Goal: Task Accomplishment & Management: Use online tool/utility

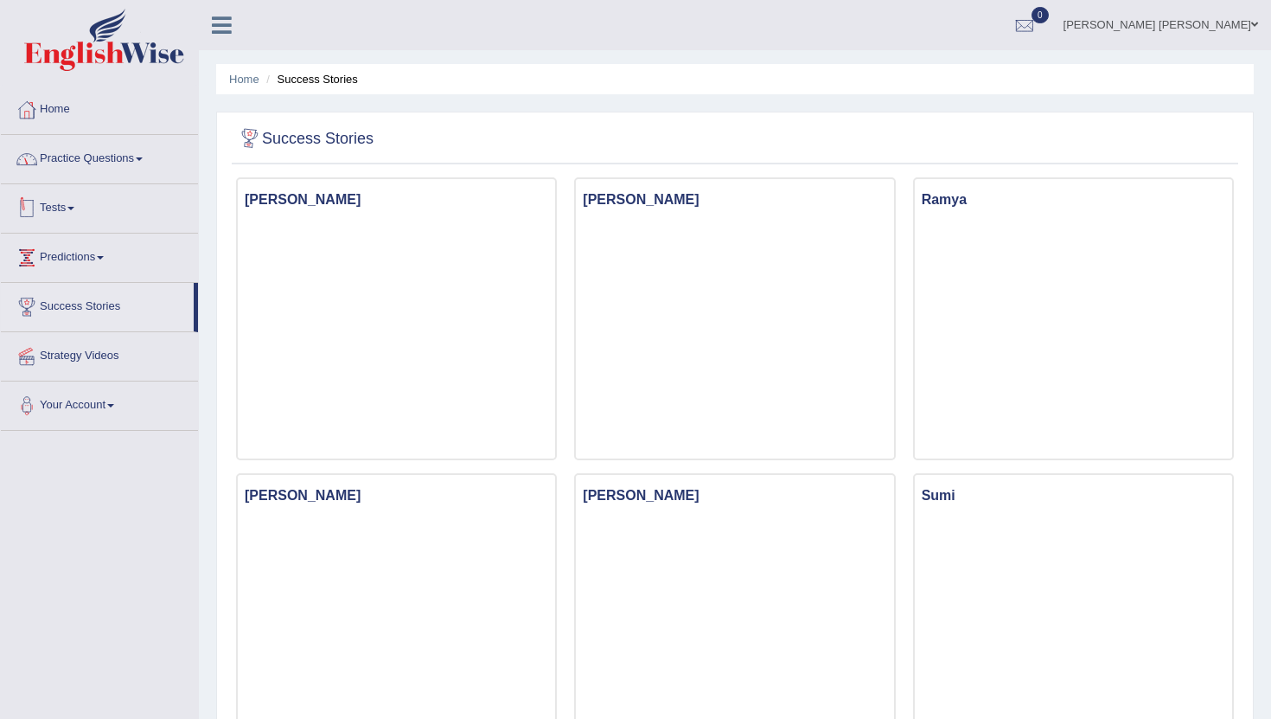
click at [136, 146] on link "Practice Questions" at bounding box center [99, 156] width 197 height 43
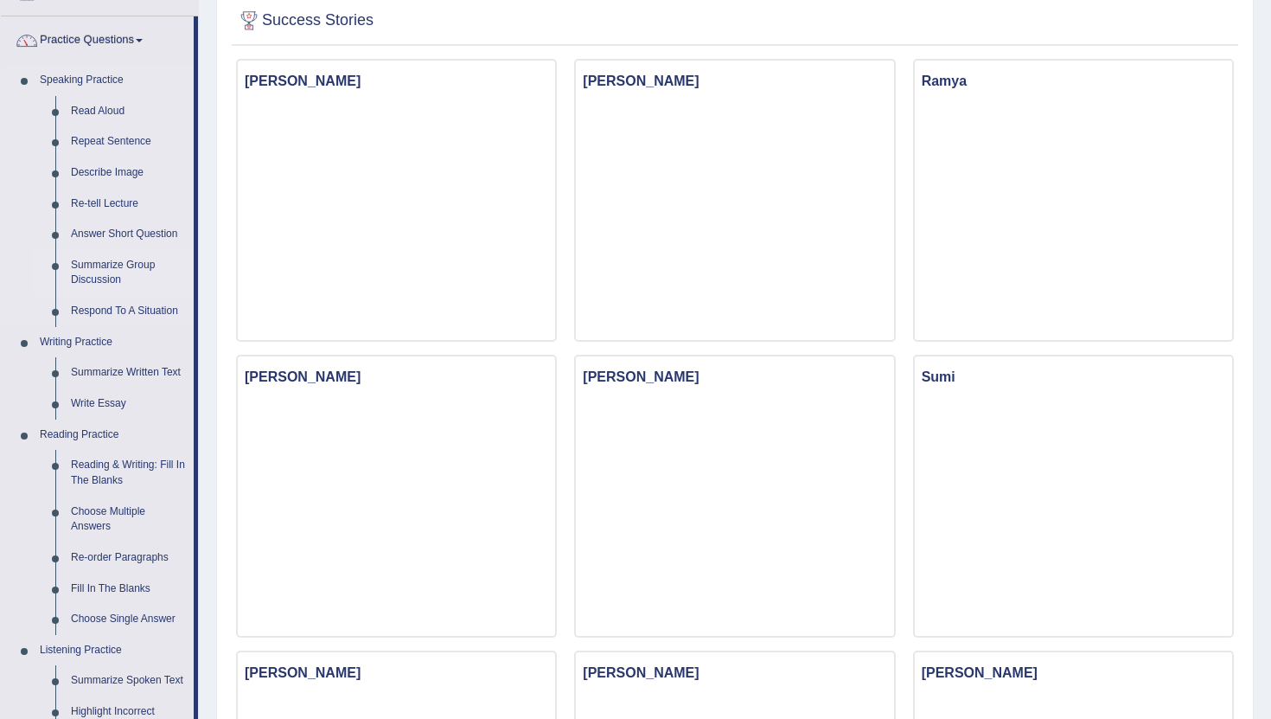
scroll to position [122, 0]
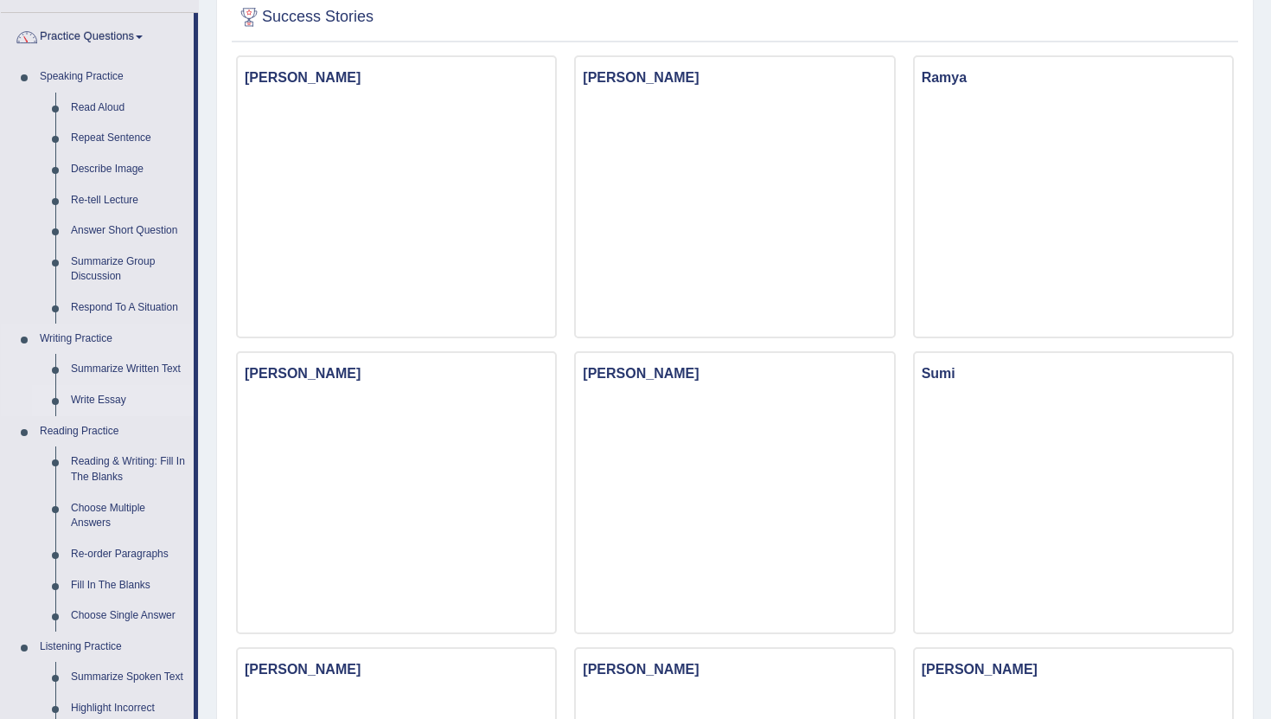
click at [111, 397] on link "Write Essay" at bounding box center [128, 400] width 131 height 31
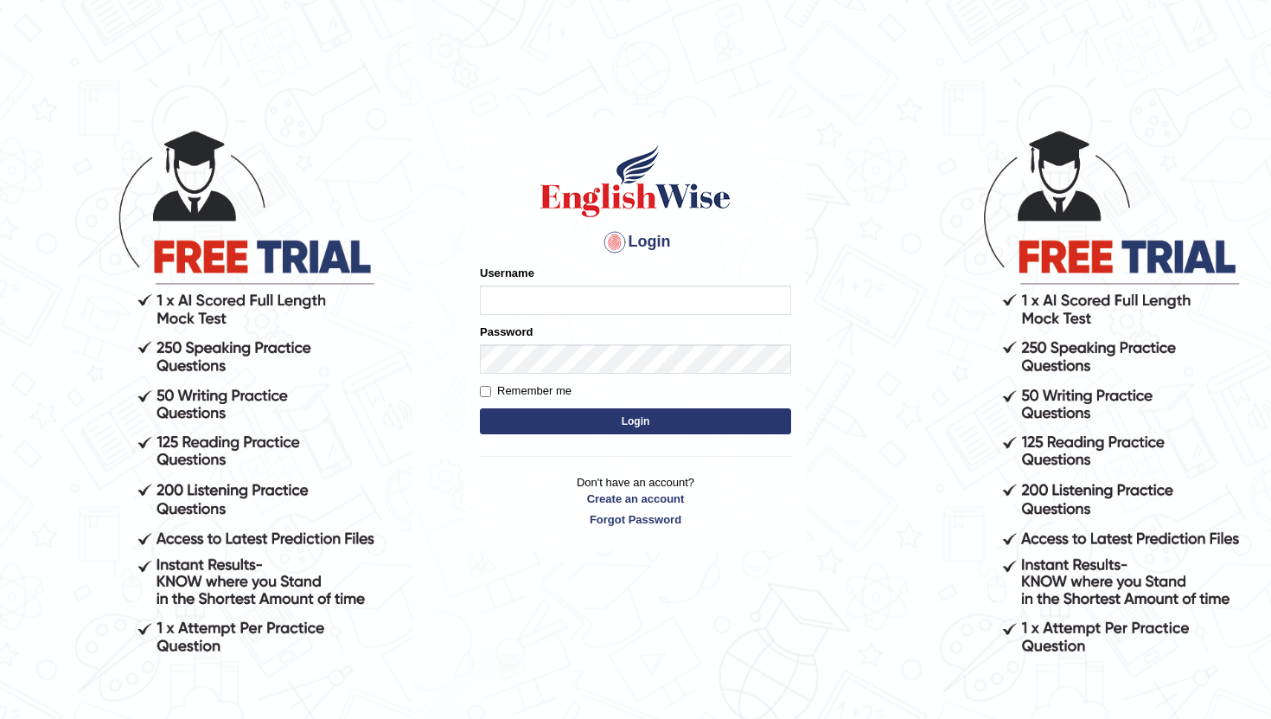
click at [520, 288] on input "Username" at bounding box center [635, 299] width 311 height 29
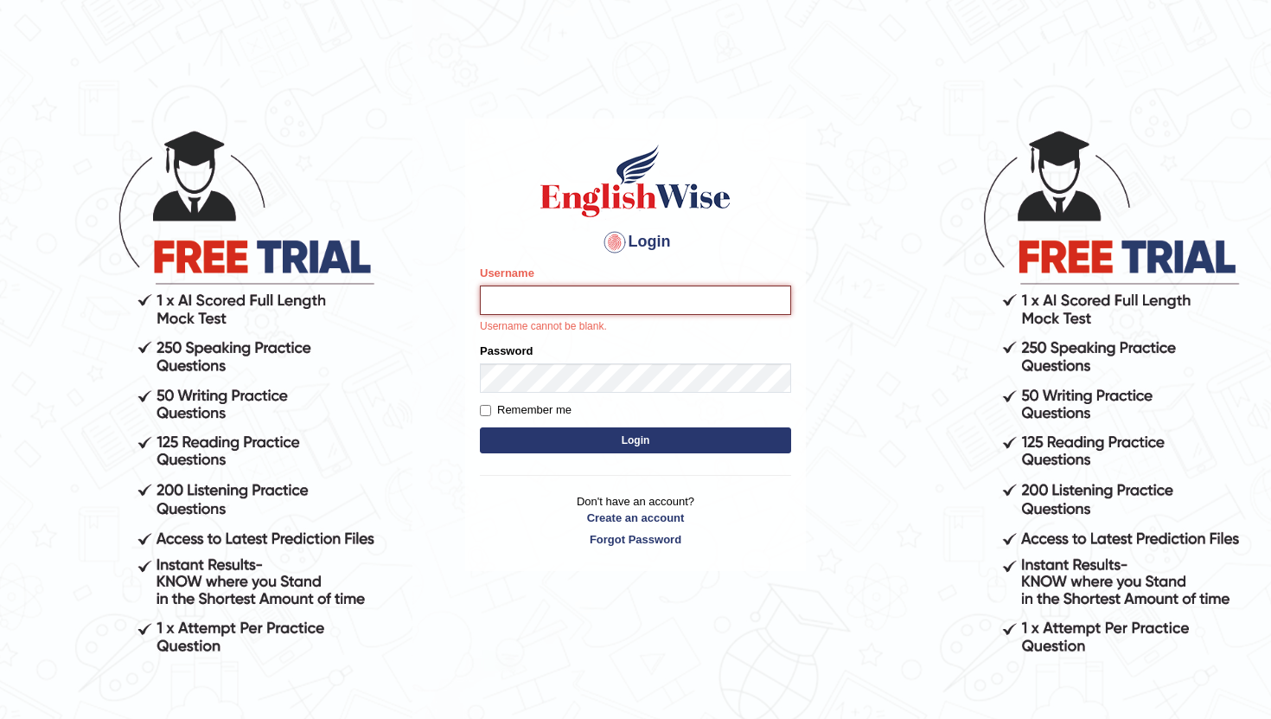
type input "RaulFelipe"
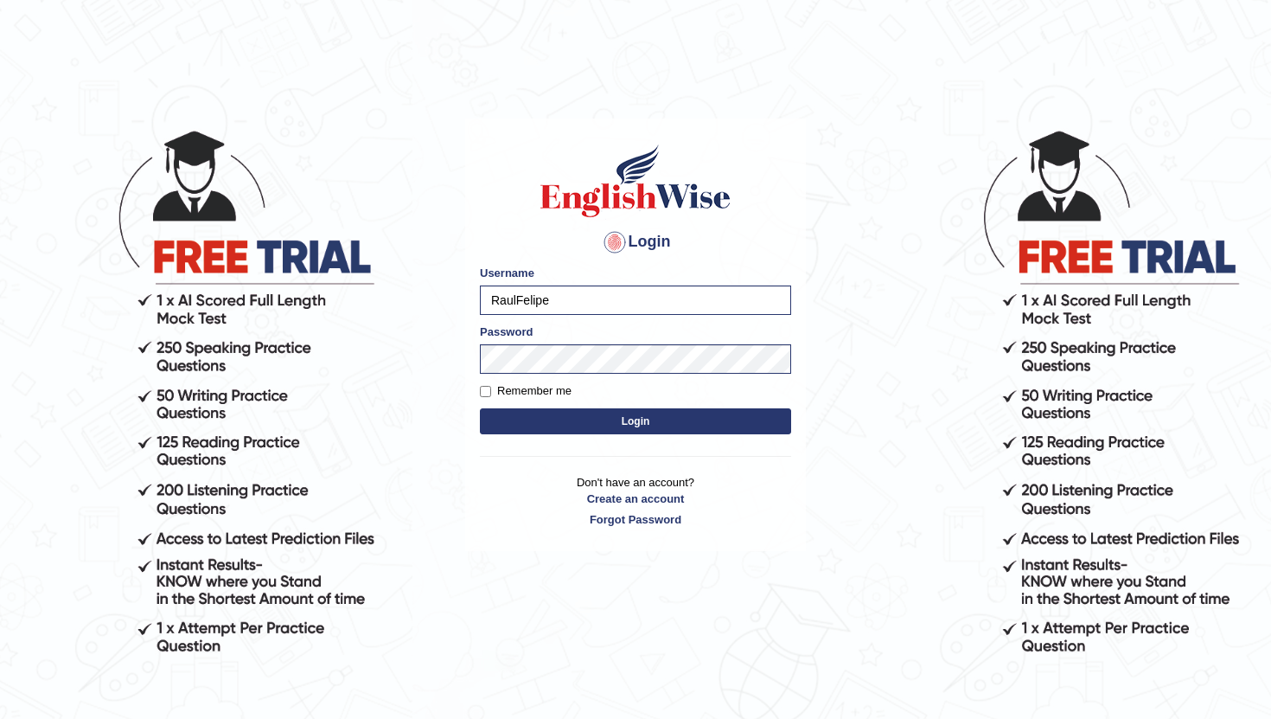
click at [615, 424] on button "Login" at bounding box center [635, 421] width 311 height 26
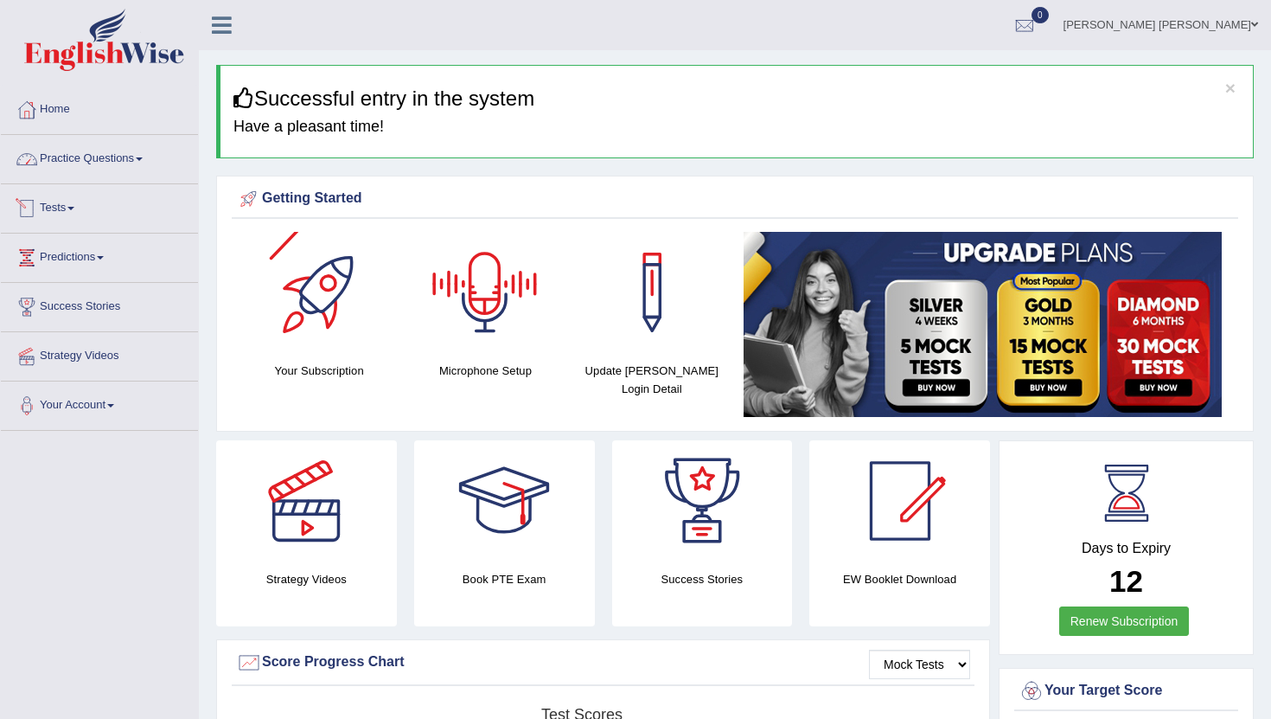
click at [144, 160] on link "Practice Questions" at bounding box center [99, 156] width 197 height 43
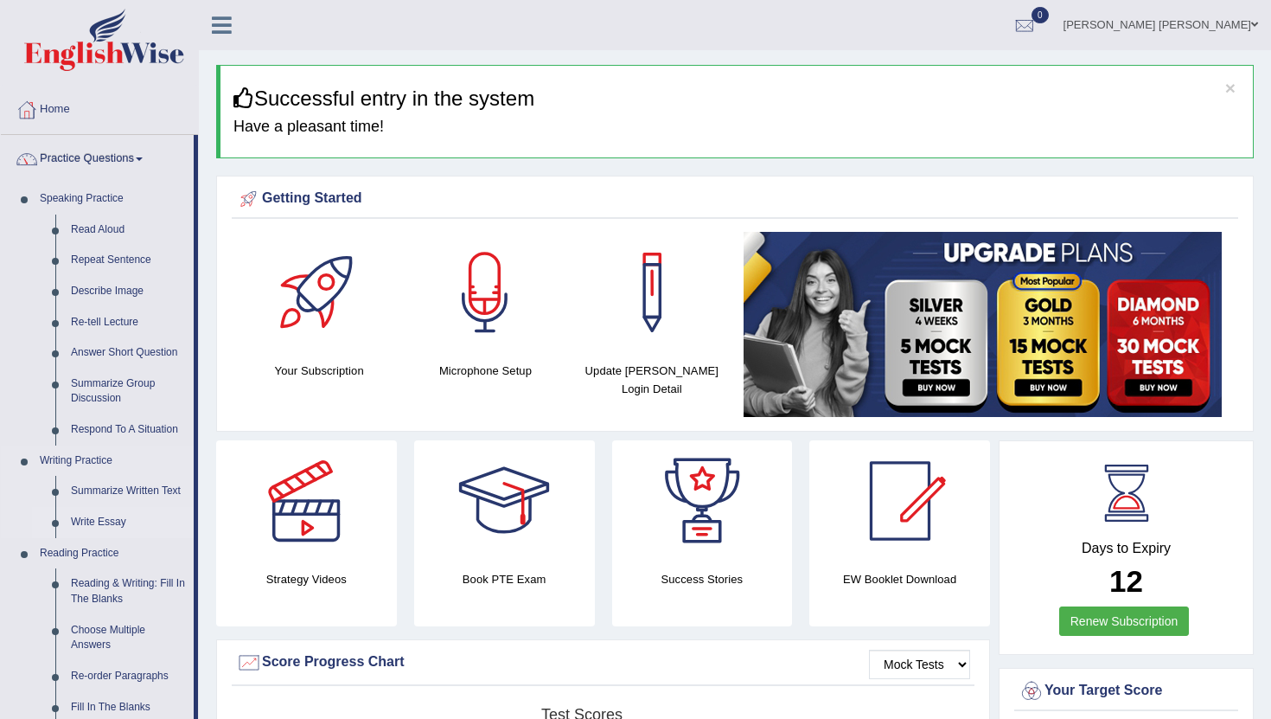
click at [94, 528] on link "Write Essay" at bounding box center [128, 522] width 131 height 31
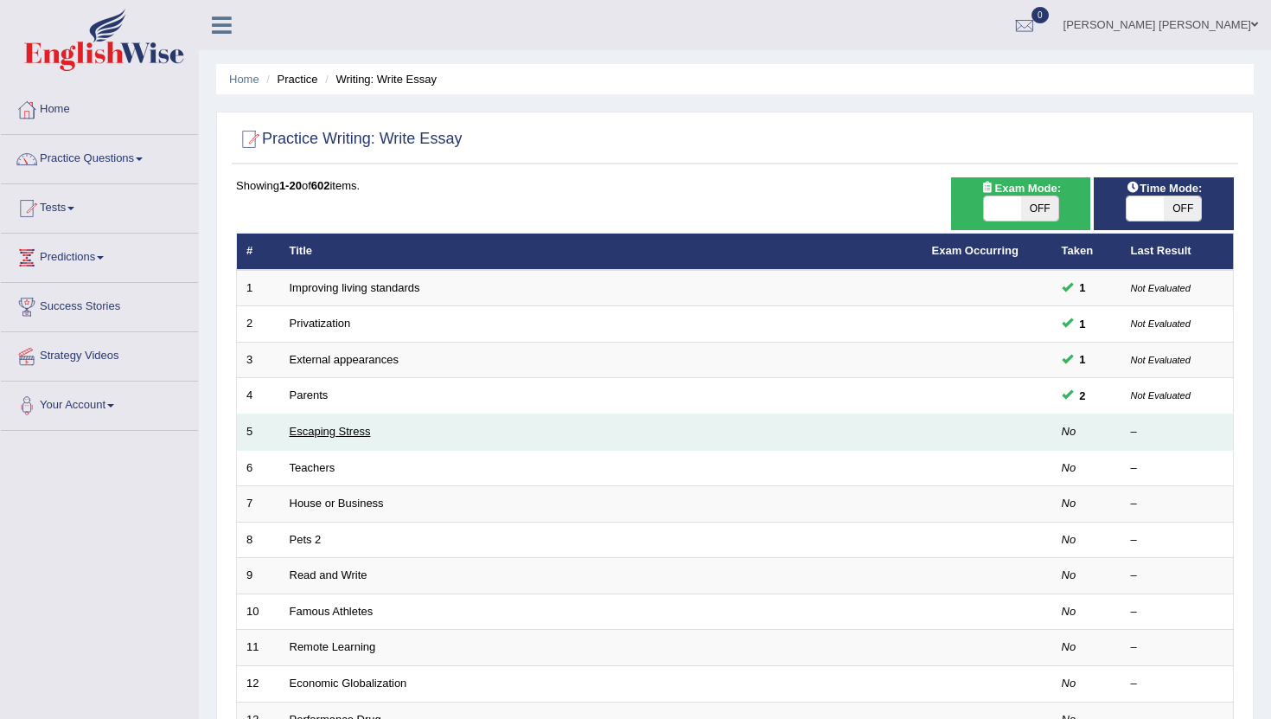
click at [306, 436] on link "Escaping Stress" at bounding box center [330, 431] width 81 height 13
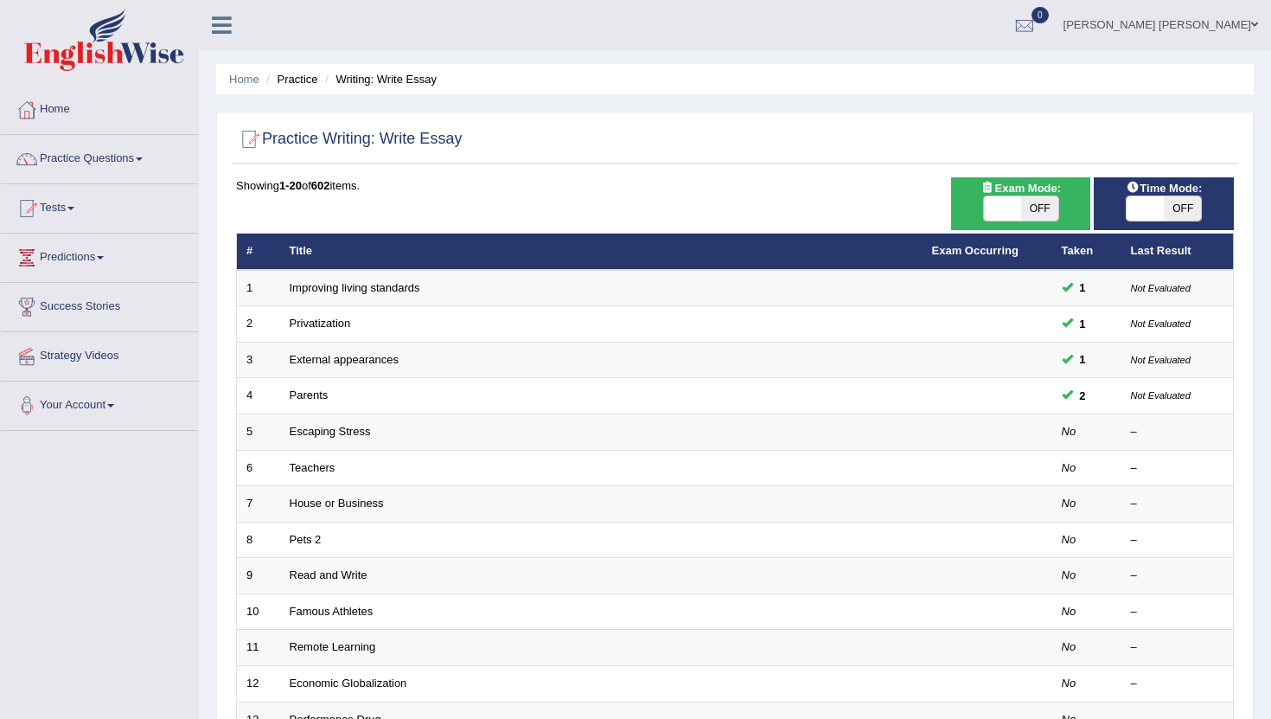
click at [1199, 213] on span "OFF" at bounding box center [1182, 208] width 37 height 24
checkbox input "true"
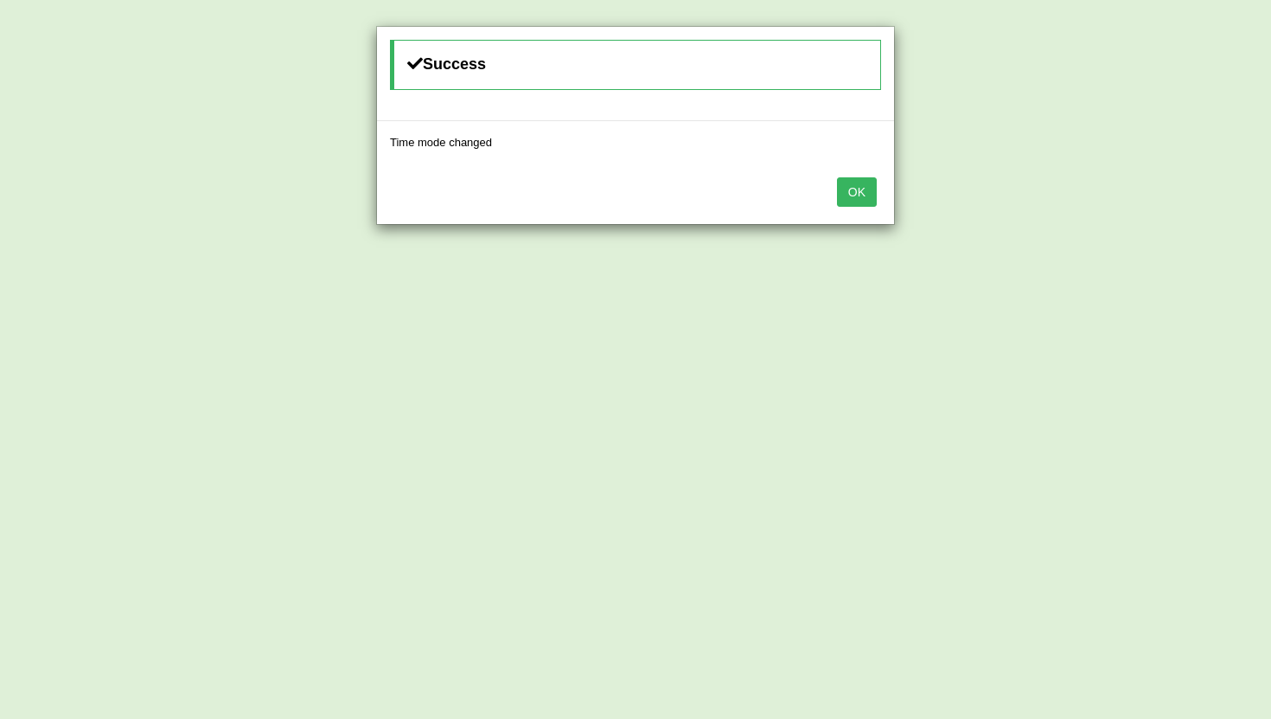
click at [847, 195] on button "OK" at bounding box center [857, 191] width 40 height 29
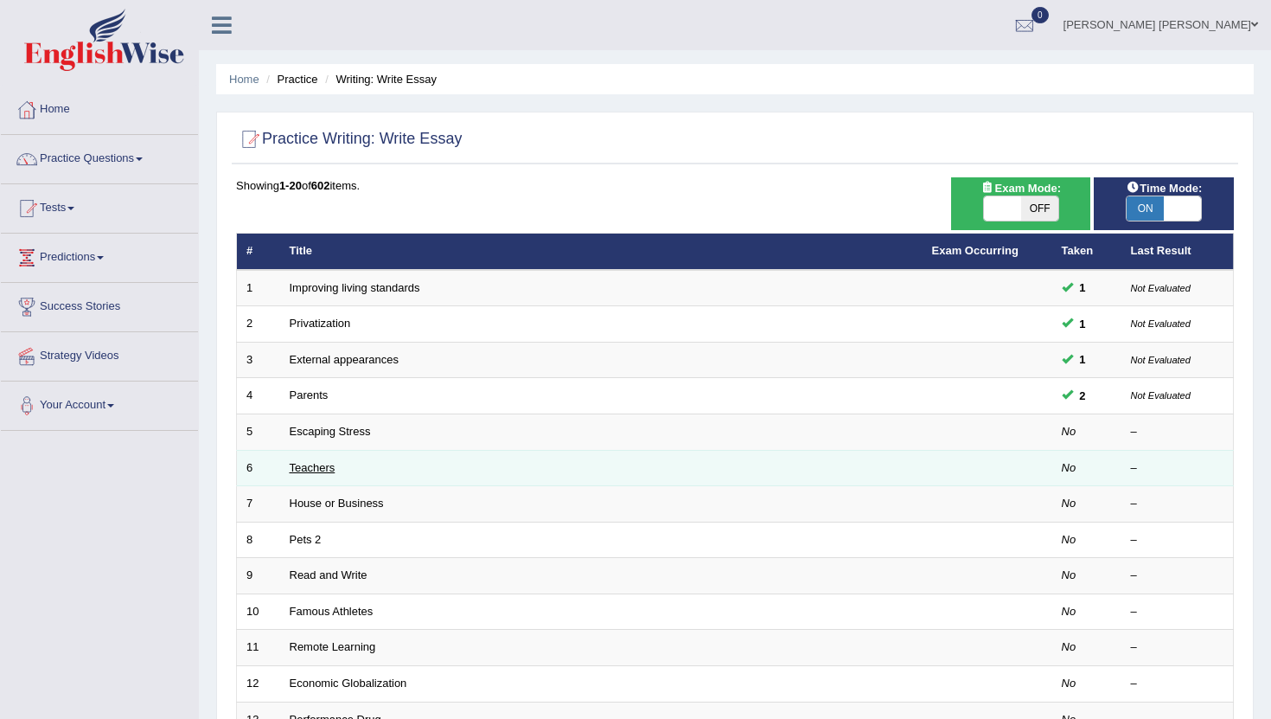
click at [310, 466] on link "Teachers" at bounding box center [313, 467] width 46 height 13
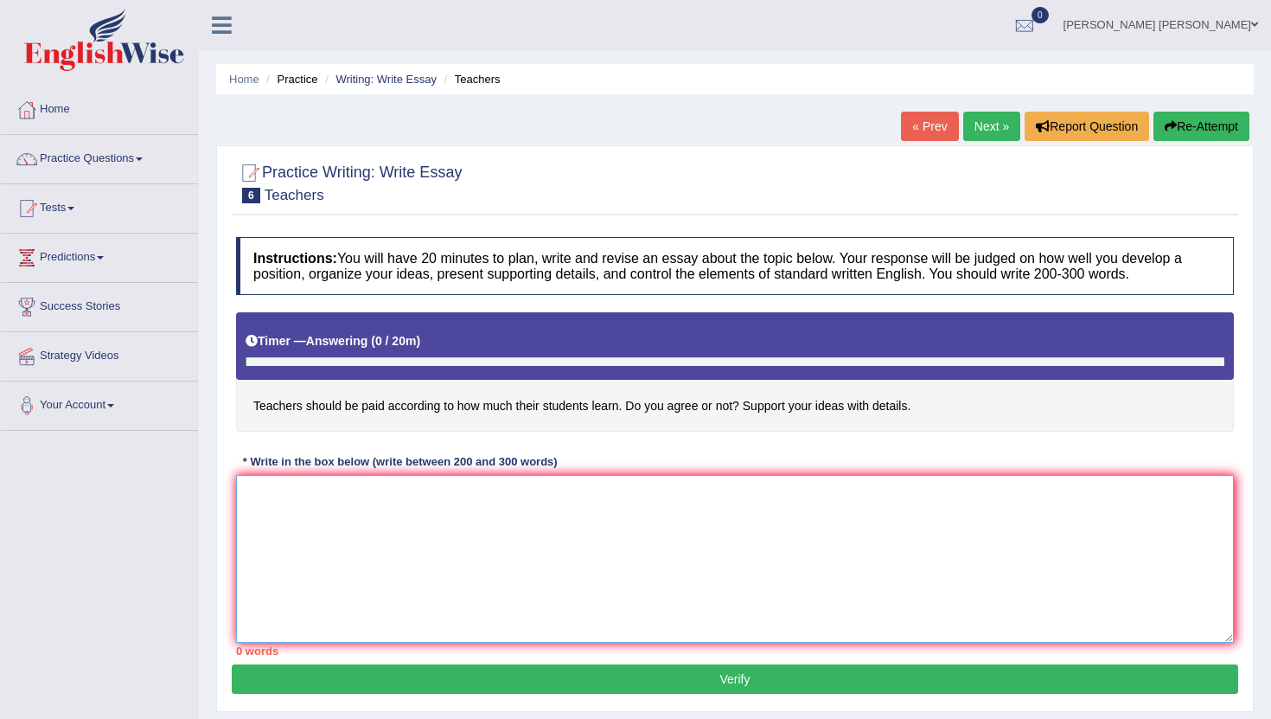
click at [364, 530] on textarea at bounding box center [735, 559] width 998 height 168
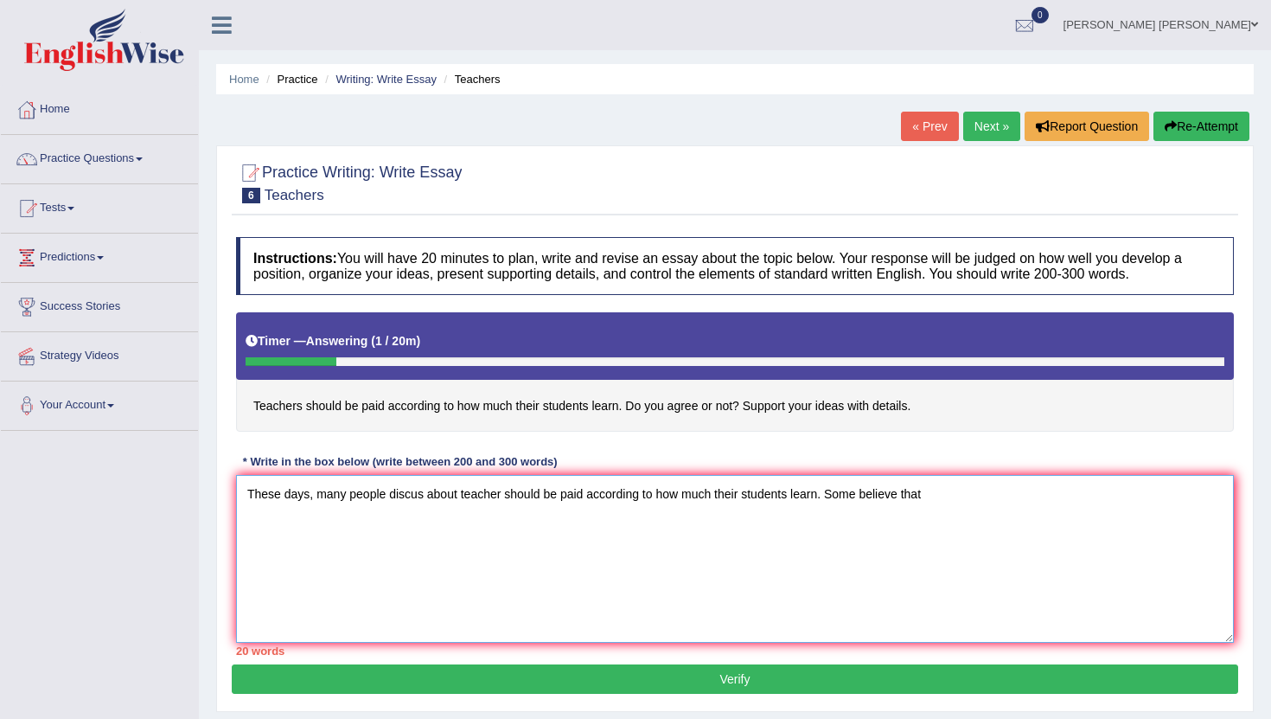
drag, startPoint x: 316, startPoint y: 495, endPoint x: 939, endPoint y: 492, distance: 623.6
click at [939, 492] on textarea "These days, many people discus about teacher should be paid according to how mu…" at bounding box center [735, 559] width 998 height 168
click at [946, 504] on textarea "These days, many people discus about teacher should be paid according to how mu…" at bounding box center [735, 559] width 998 height 168
click at [930, 497] on textarea "These days, many people discus about teacher should be paid according to how mu…" at bounding box center [735, 559] width 998 height 168
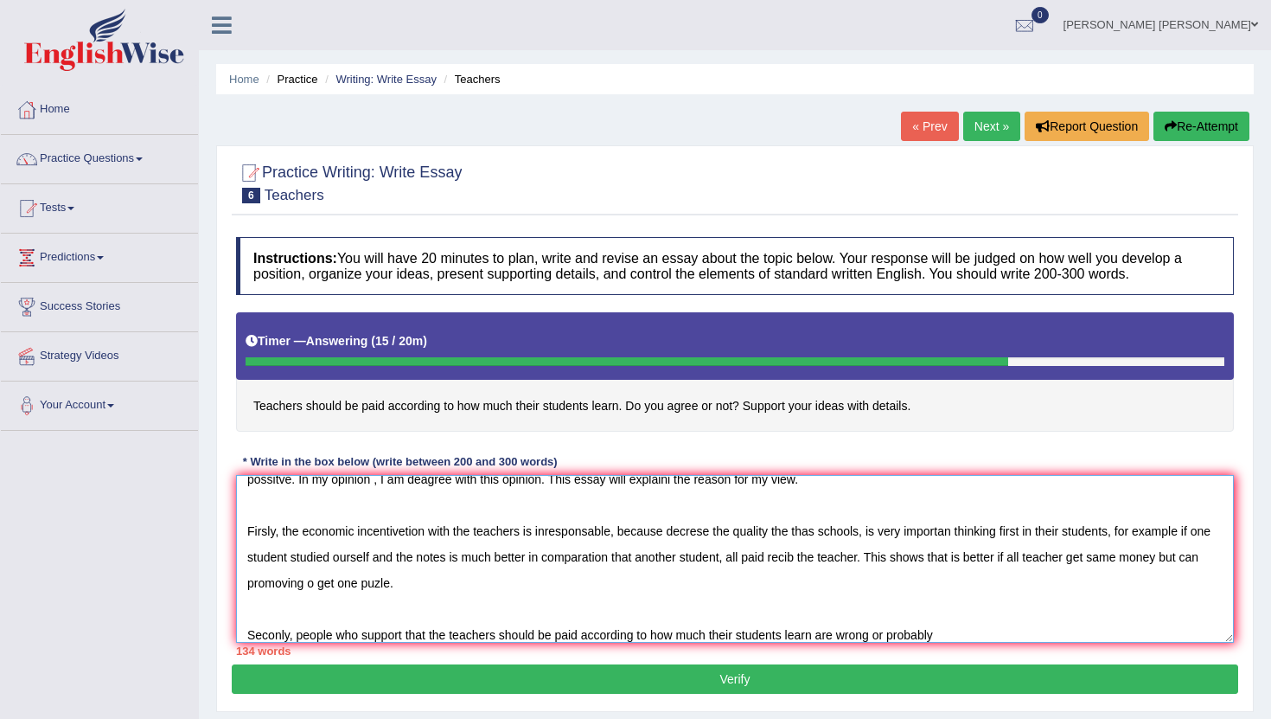
scroll to position [52, 0]
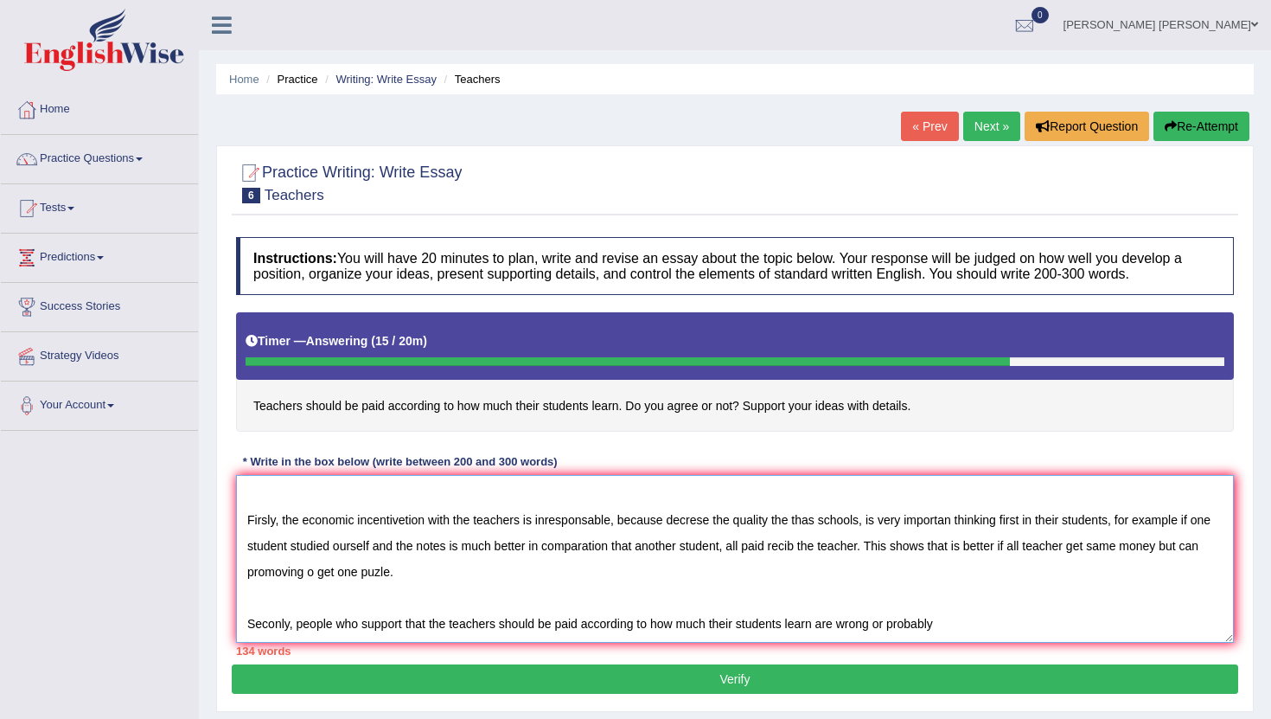
drag, startPoint x: 950, startPoint y: 634, endPoint x: 899, endPoint y: 635, distance: 51.0
click at [899, 636] on textarea "These days, many people discus about teacher should be paid according to how mu…" at bounding box center [735, 559] width 998 height 168
paste textarea "understand that everything they thought about their children's education is not…"
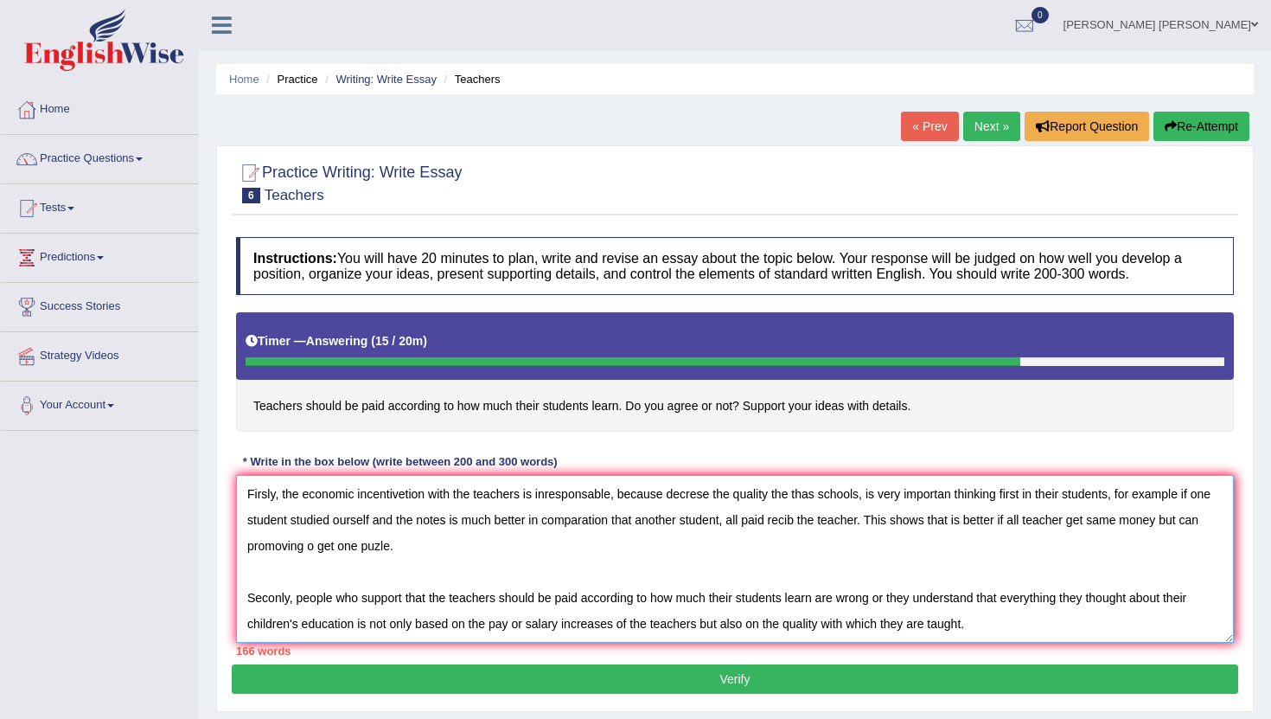
scroll to position [118, 0]
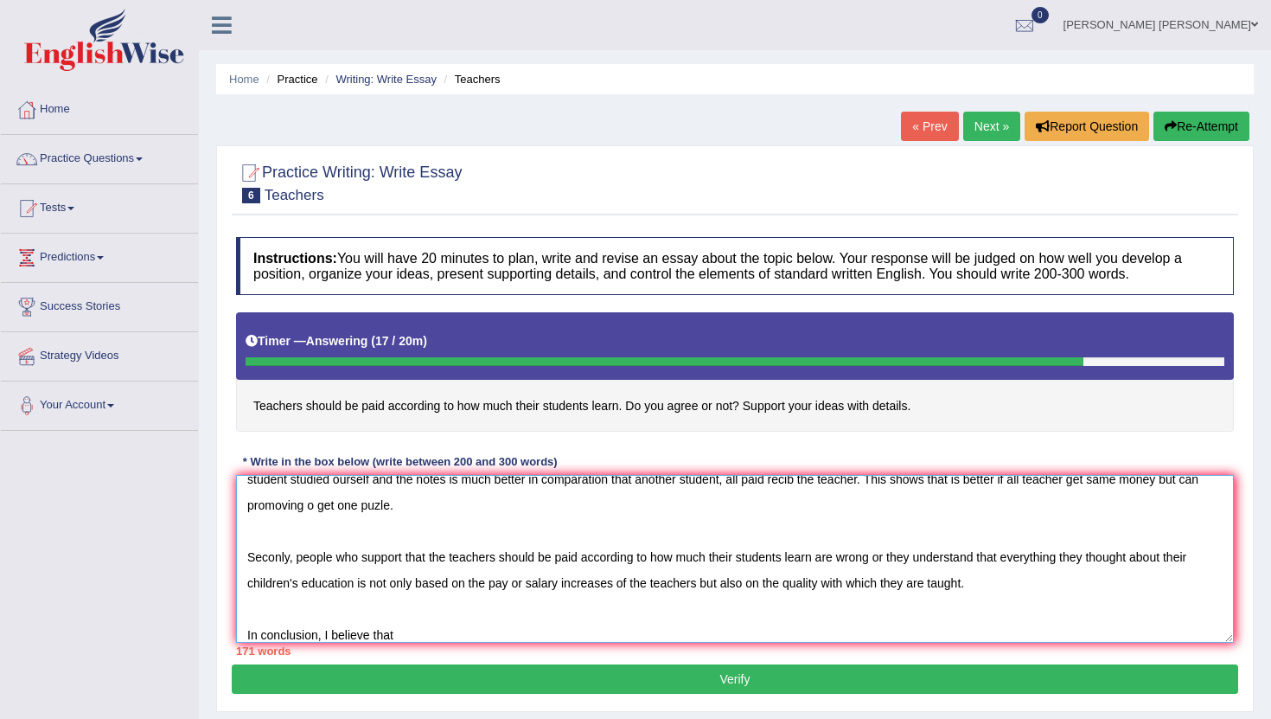
click at [414, 630] on textarea "These days, many people discus about teacher should be paid according to how mu…" at bounding box center [735, 559] width 998 height 168
paste textarea "A good education is not based on the quality of pay teachers receive, it is bas…"
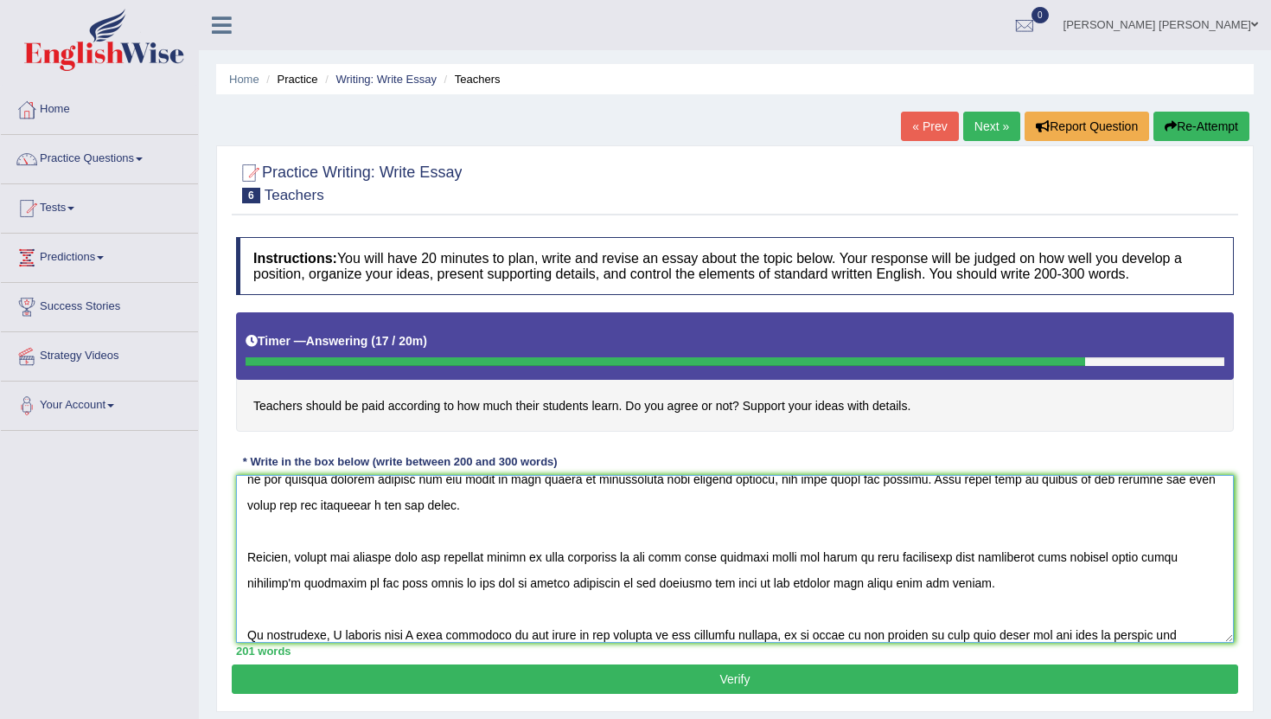
click at [407, 634] on textarea at bounding box center [735, 559] width 998 height 168
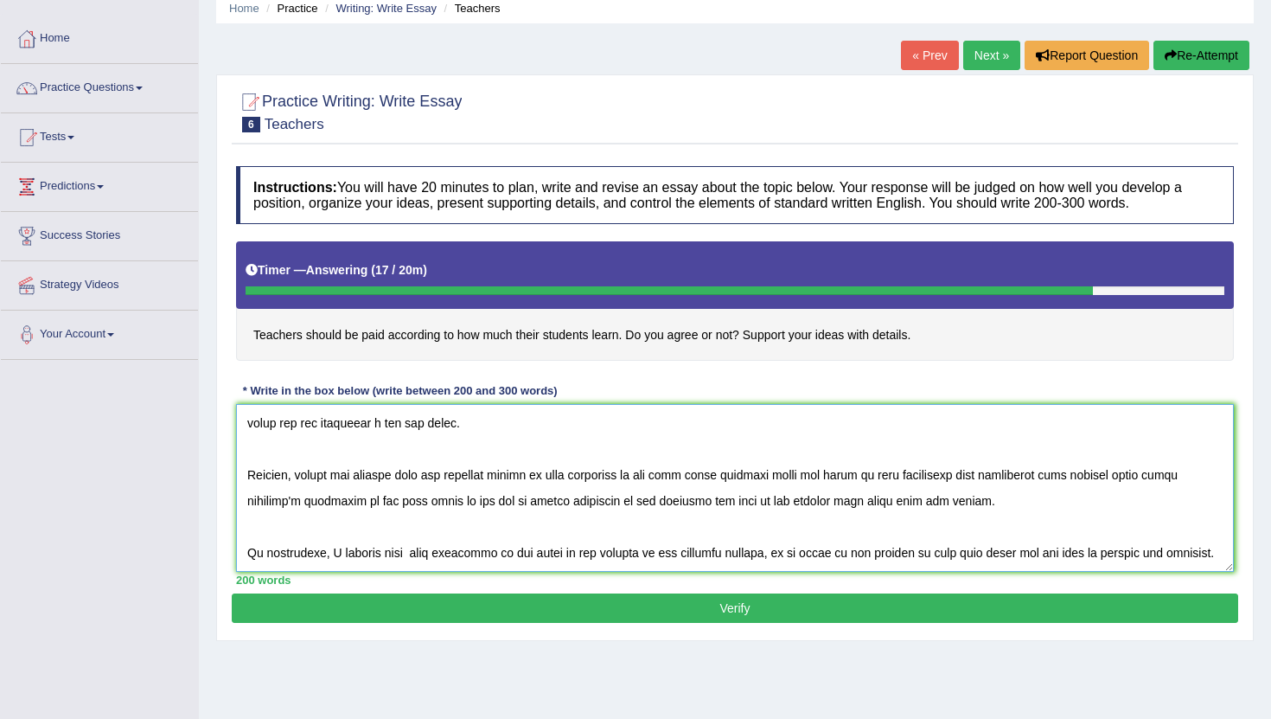
scroll to position [72, 0]
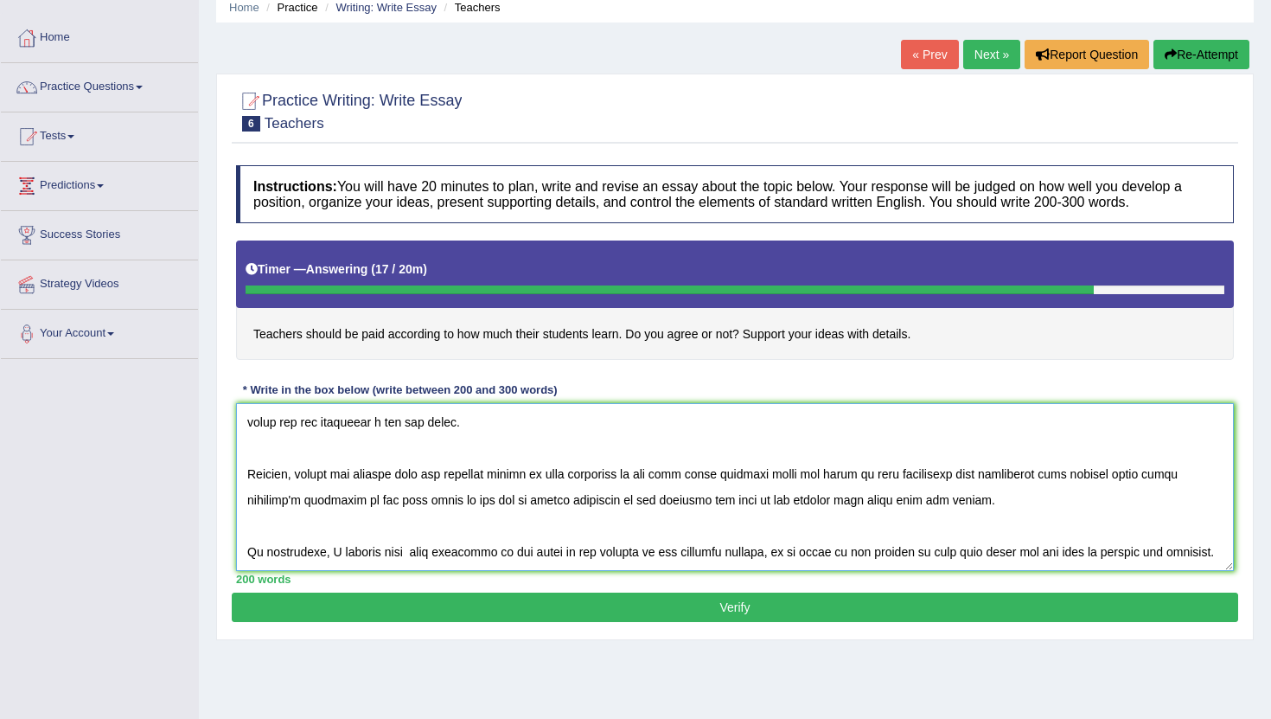
click at [1215, 555] on textarea at bounding box center [735, 487] width 998 height 168
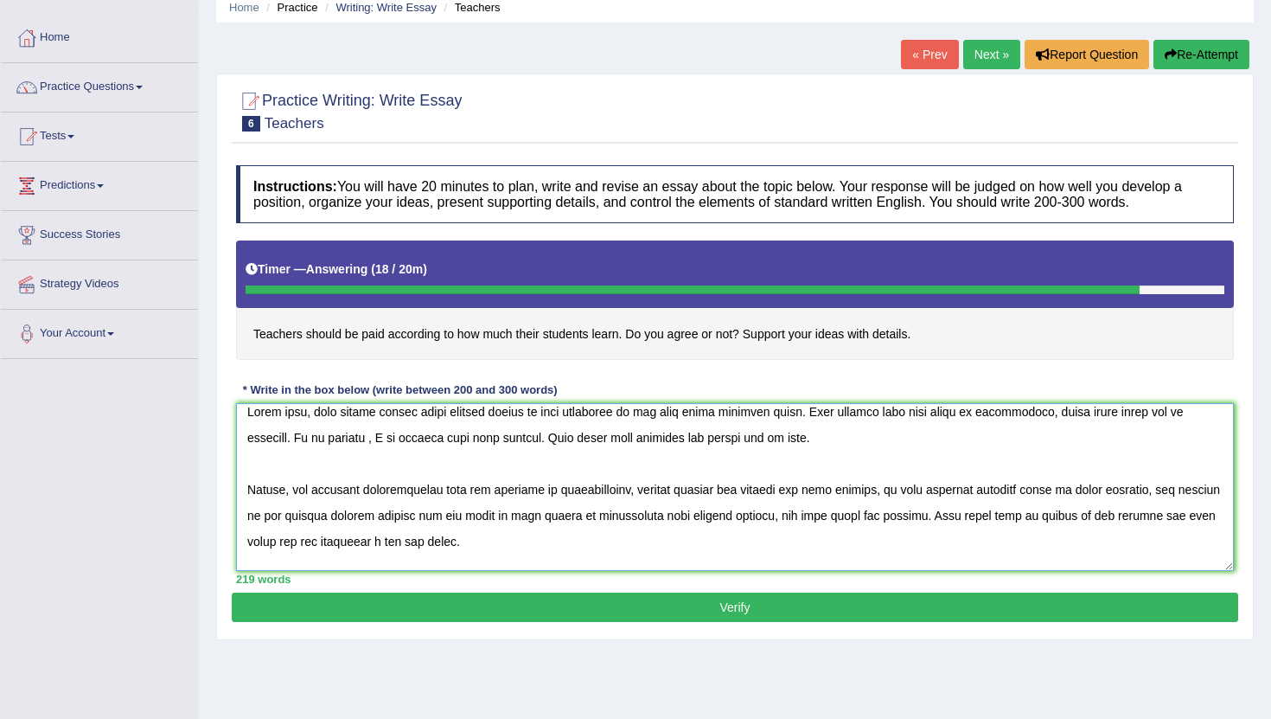
scroll to position [0, 0]
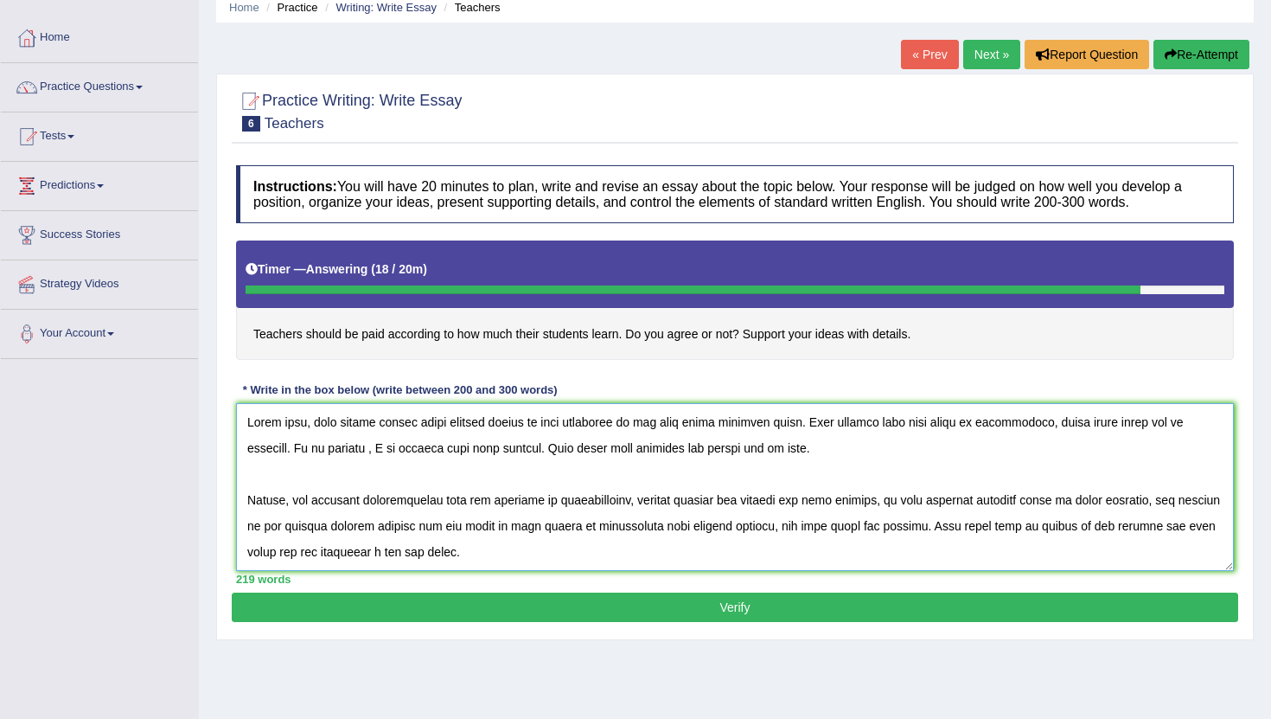
drag, startPoint x: 836, startPoint y: 563, endPoint x: 325, endPoint y: 393, distance: 538.8
click at [325, 393] on div "Instructions: You will have 20 minutes to plan, write and revise an essay about…" at bounding box center [735, 375] width 1007 height 436
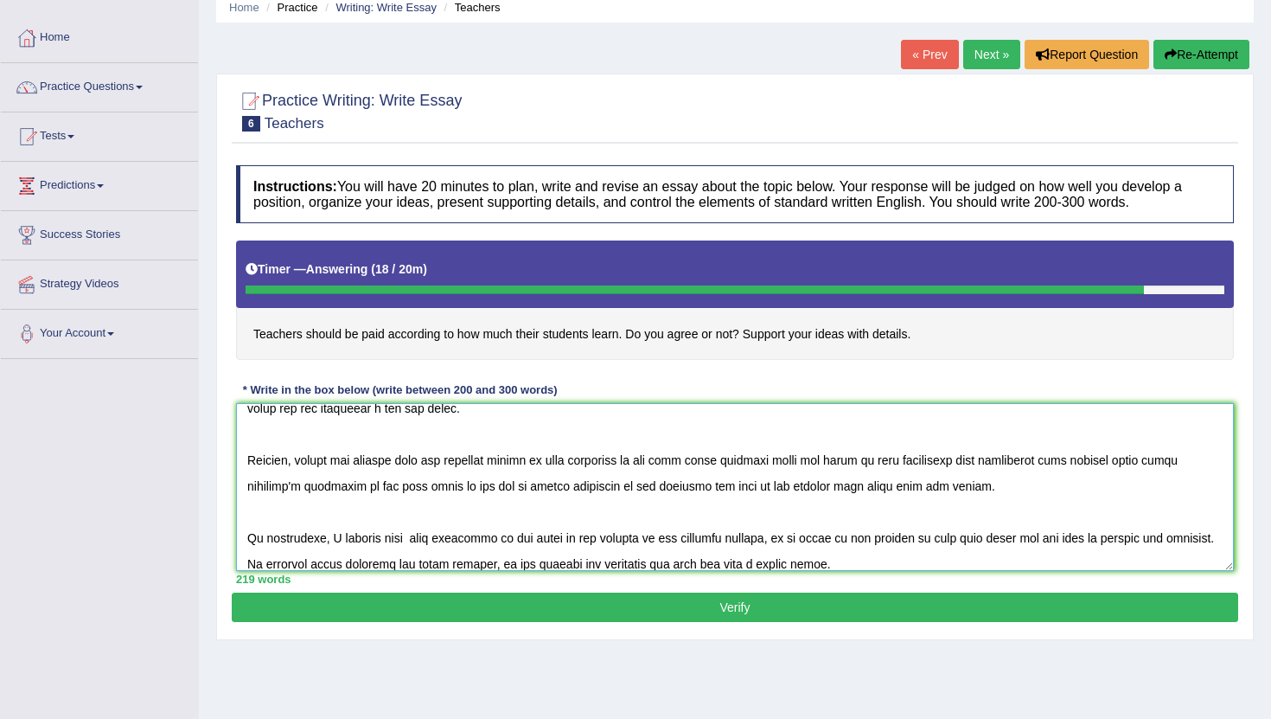
scroll to position [156, 0]
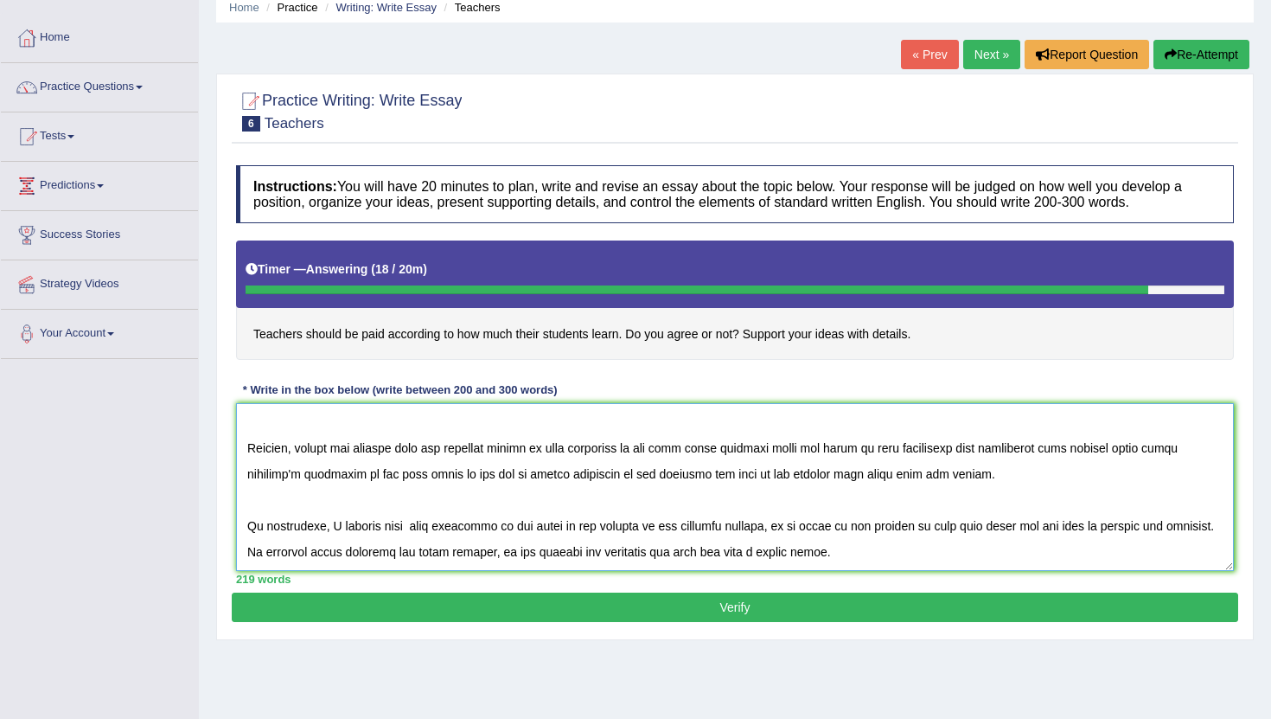
type textarea "These days, many people discus about teacher should be paid according to how mu…"
click at [725, 606] on button "Verify" at bounding box center [735, 606] width 1007 height 29
